Goal: Task Accomplishment & Management: Manage account settings

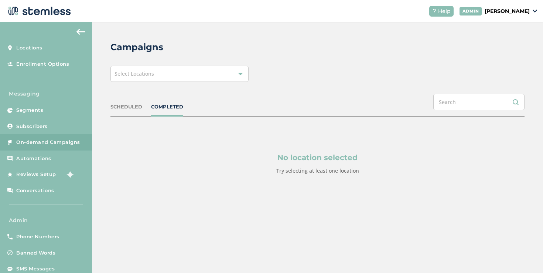
click at [117, 83] on div "Campaigns Select Locations SCHEDULED COMPLETED No location selected Try selecti…" at bounding box center [317, 125] width 451 height 207
click at [119, 75] on span "Select Locations" at bounding box center [135, 73] width 40 height 7
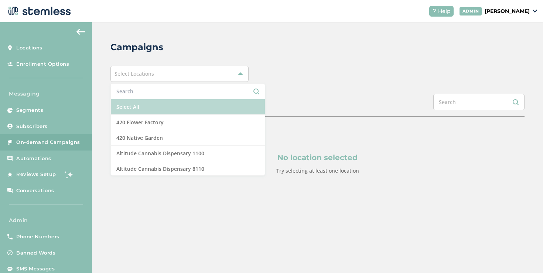
click at [123, 107] on li "Select All" at bounding box center [188, 107] width 154 height 16
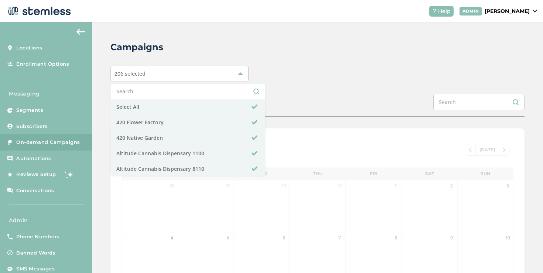
click at [318, 77] on div "206 selected Select All 420 Flower Factory 420 Native Garden Altitude Cannabis …" at bounding box center [317, 74] width 414 height 16
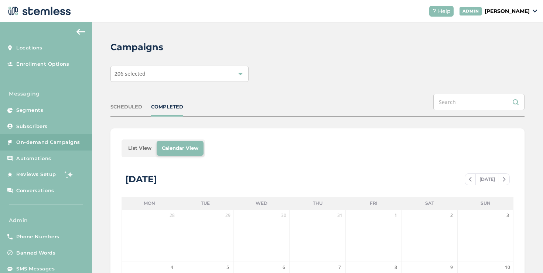
click at [134, 148] on li "List View" at bounding box center [140, 148] width 34 height 15
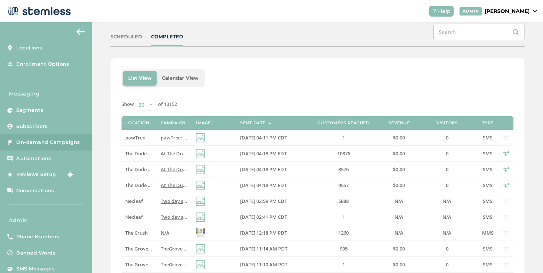
scroll to position [76, 0]
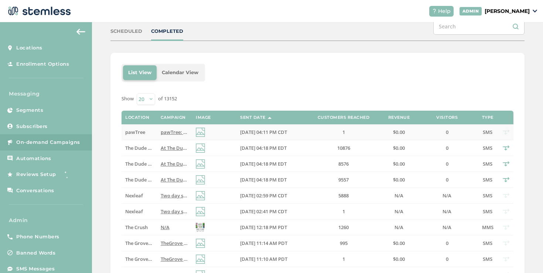
click at [171, 133] on span "pawTree: 3 days left! Sell or purchase anything = 100 pawTrip points. Your Rivi…" at bounding box center [303, 132] width 284 height 7
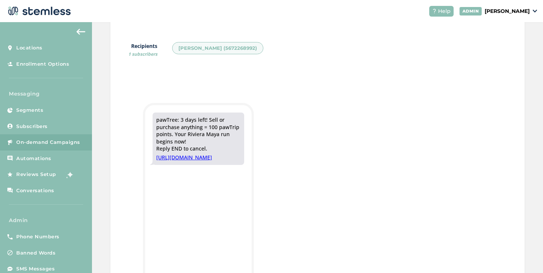
scroll to position [31, 0]
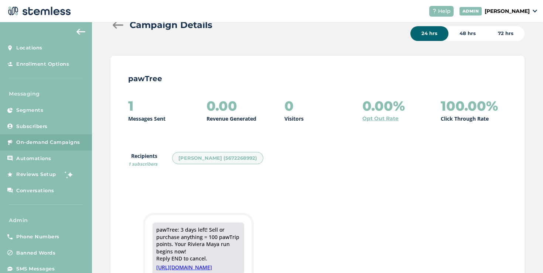
click at [116, 28] on div "Campaign Details" at bounding box center [236, 24] width 252 height 13
click at [116, 26] on div at bounding box center [117, 24] width 15 height 7
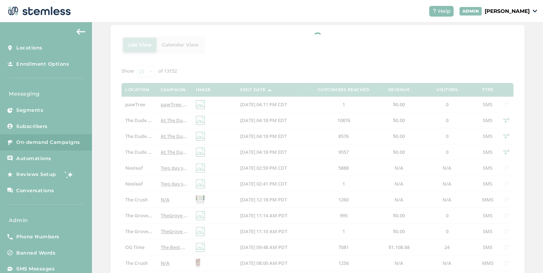
scroll to position [180, 0]
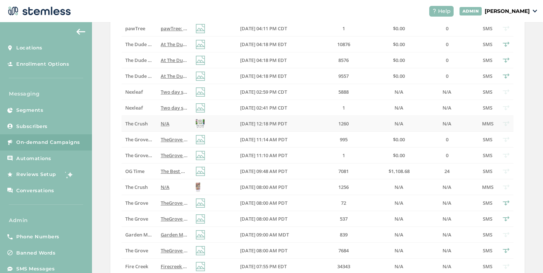
click at [140, 127] on td "The Crush" at bounding box center [139, 124] width 35 height 16
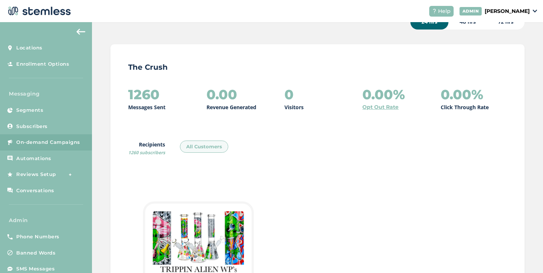
scroll to position [44, 0]
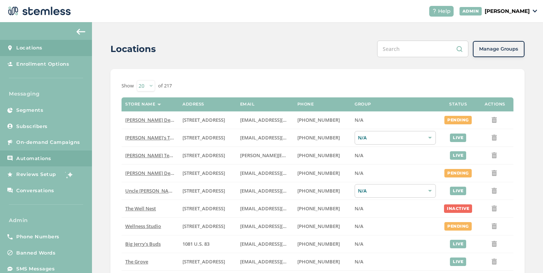
click at [35, 158] on span "Automations" at bounding box center [33, 158] width 35 height 7
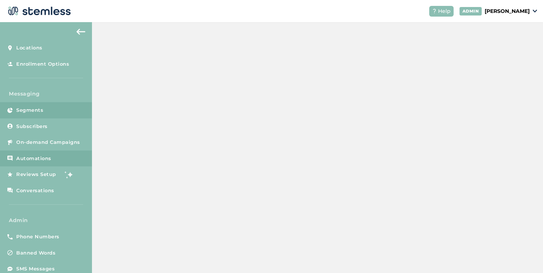
click at [41, 108] on span "Segments" at bounding box center [29, 110] width 27 height 7
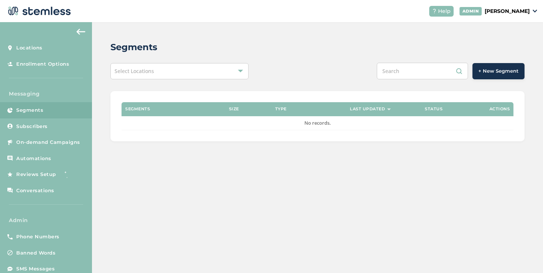
click at [198, 76] on div "Select Locations" at bounding box center [179, 71] width 138 height 16
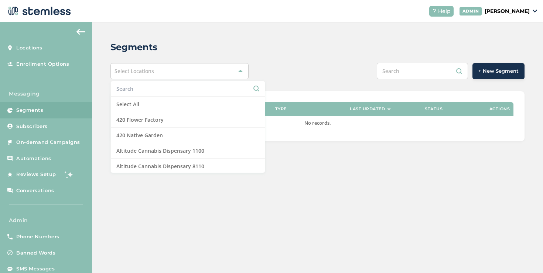
click at [174, 92] on input "text" at bounding box center [187, 89] width 143 height 8
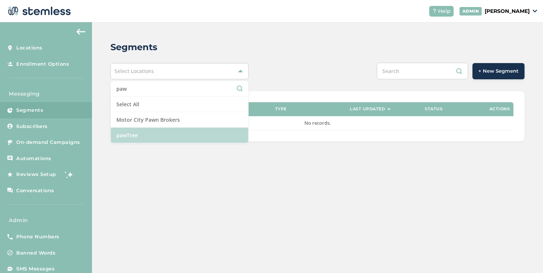
type input "paw"
click at [146, 133] on li "pawTree" at bounding box center [179, 135] width 137 height 15
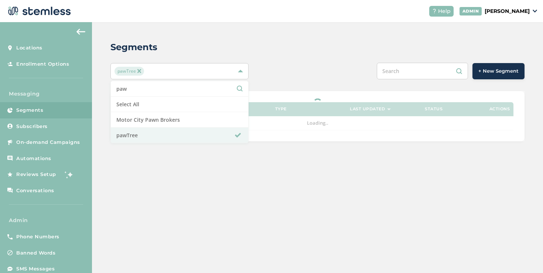
click at [299, 69] on div "+ New Segment" at bounding box center [404, 71] width 242 height 17
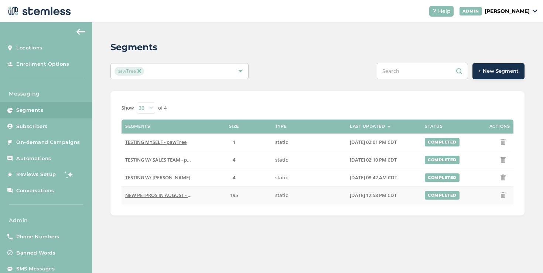
click at [180, 196] on span "NEW PETPROS IN AUGUST - pawTree" at bounding box center [166, 195] width 82 height 7
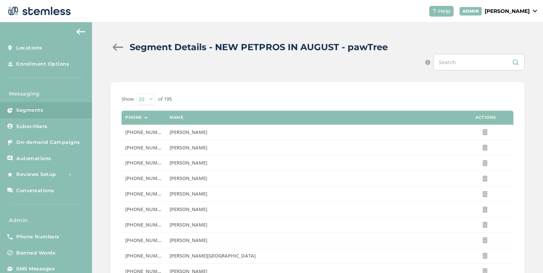
click at [119, 48] on div at bounding box center [117, 47] width 15 height 7
